Goal: Task Accomplishment & Management: Use online tool/utility

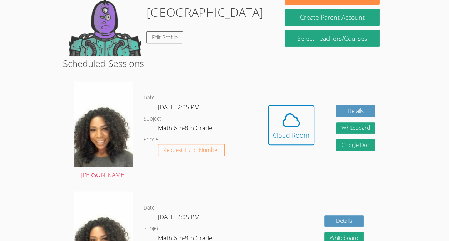
scroll to position [132, 0]
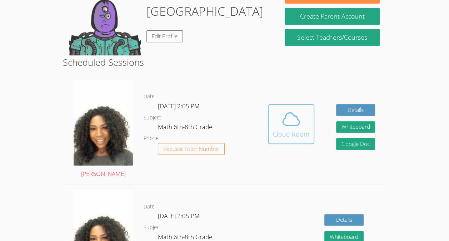
click at [286, 117] on icon at bounding box center [291, 119] width 20 height 20
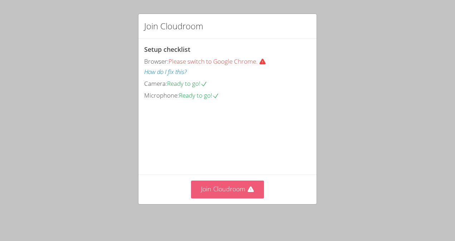
click at [214, 187] on button "Join Cloudroom" at bounding box center [227, 190] width 73 height 18
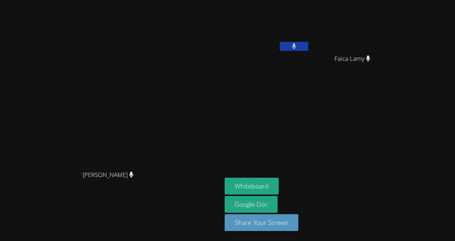
click at [400, 175] on aside "[PERSON_NAME] Faica Lamy Whiteboard Google Doc Share Your Screen" at bounding box center [311, 120] width 179 height 241
click at [278, 184] on button "Whiteboard" at bounding box center [252, 186] width 54 height 17
click at [310, 19] on video at bounding box center [267, 27] width 85 height 48
click at [310, 13] on video at bounding box center [267, 27] width 85 height 48
click at [310, 20] on video at bounding box center [267, 27] width 85 height 48
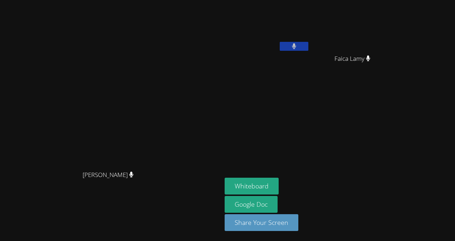
drag, startPoint x: 359, startPoint y: 11, endPoint x: 338, endPoint y: 11, distance: 20.4
click at [310, 11] on video at bounding box center [267, 27] width 85 height 48
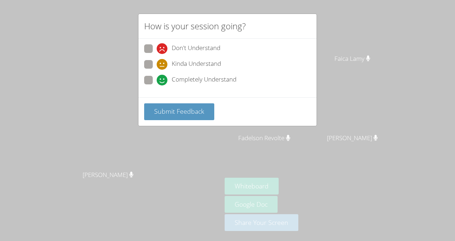
click at [189, 67] on span "Kinda Understand" at bounding box center [196, 64] width 49 height 11
click at [163, 66] on input "Kinda Understand" at bounding box center [160, 63] width 6 height 6
radio input "true"
click at [196, 112] on span "Submit Feedback" at bounding box center [179, 111] width 50 height 9
